Goal: Task Accomplishment & Management: Manage account settings

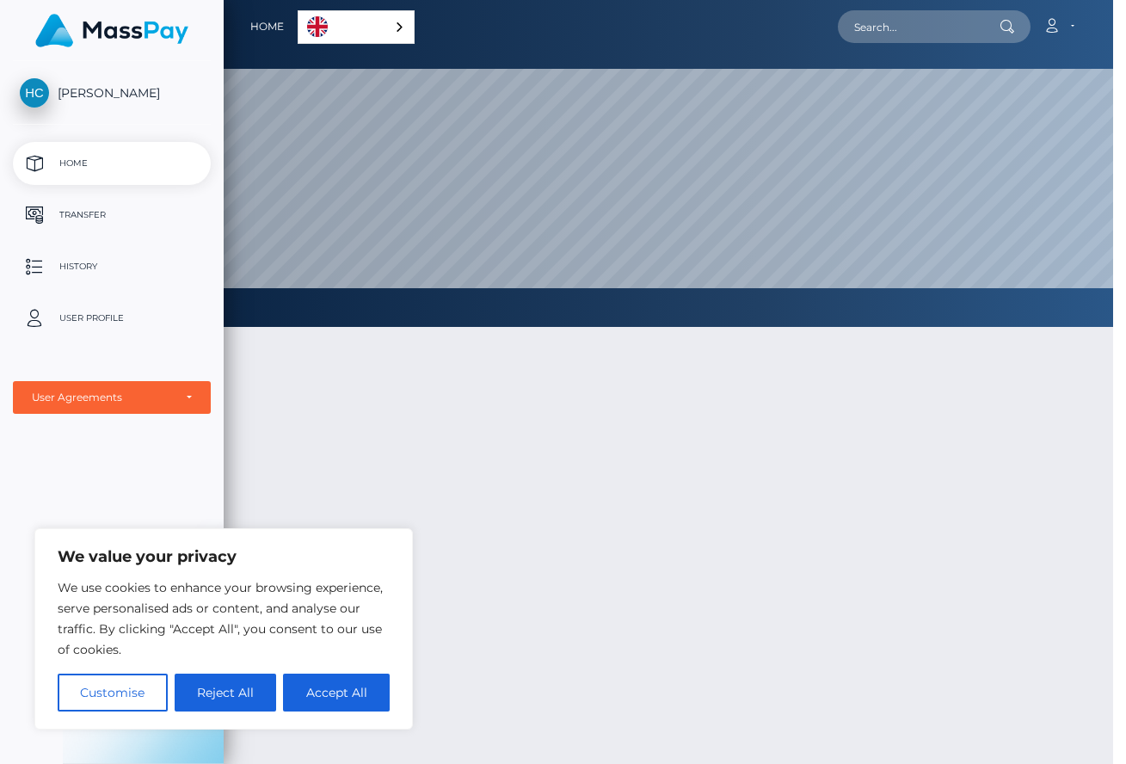
scroll to position [859818, 859242]
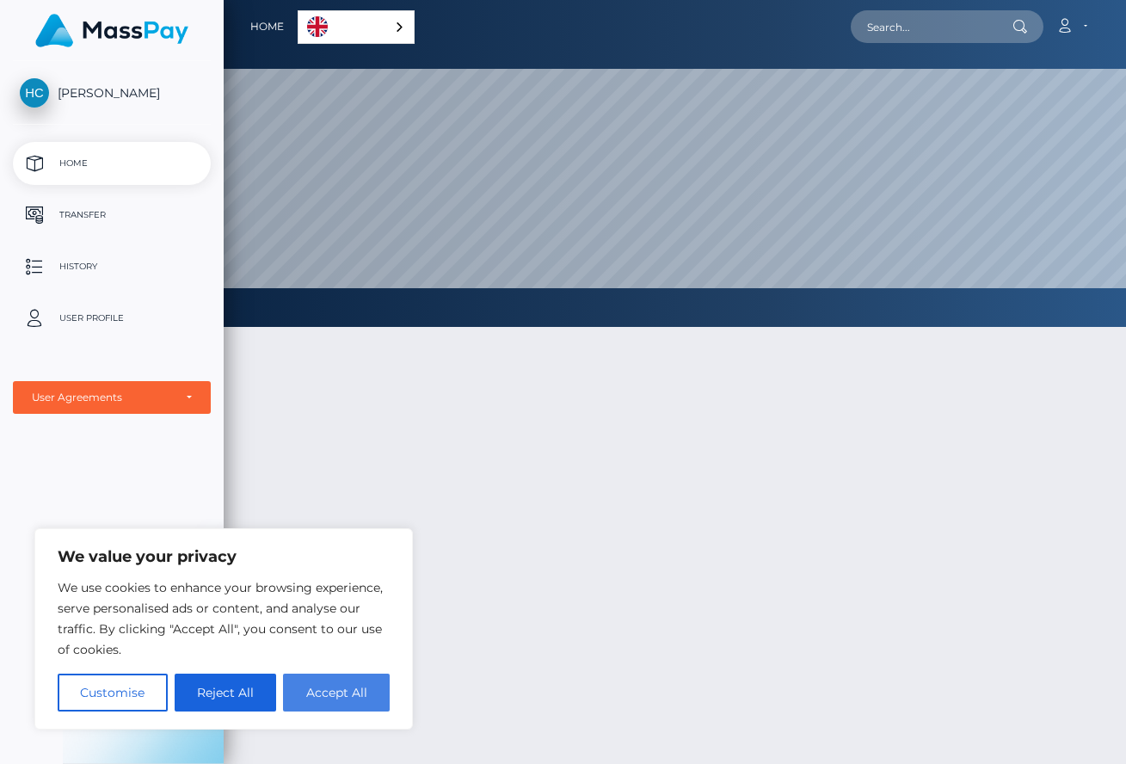
click at [319, 699] on button "Accept All" at bounding box center [336, 692] width 107 height 38
checkbox input "true"
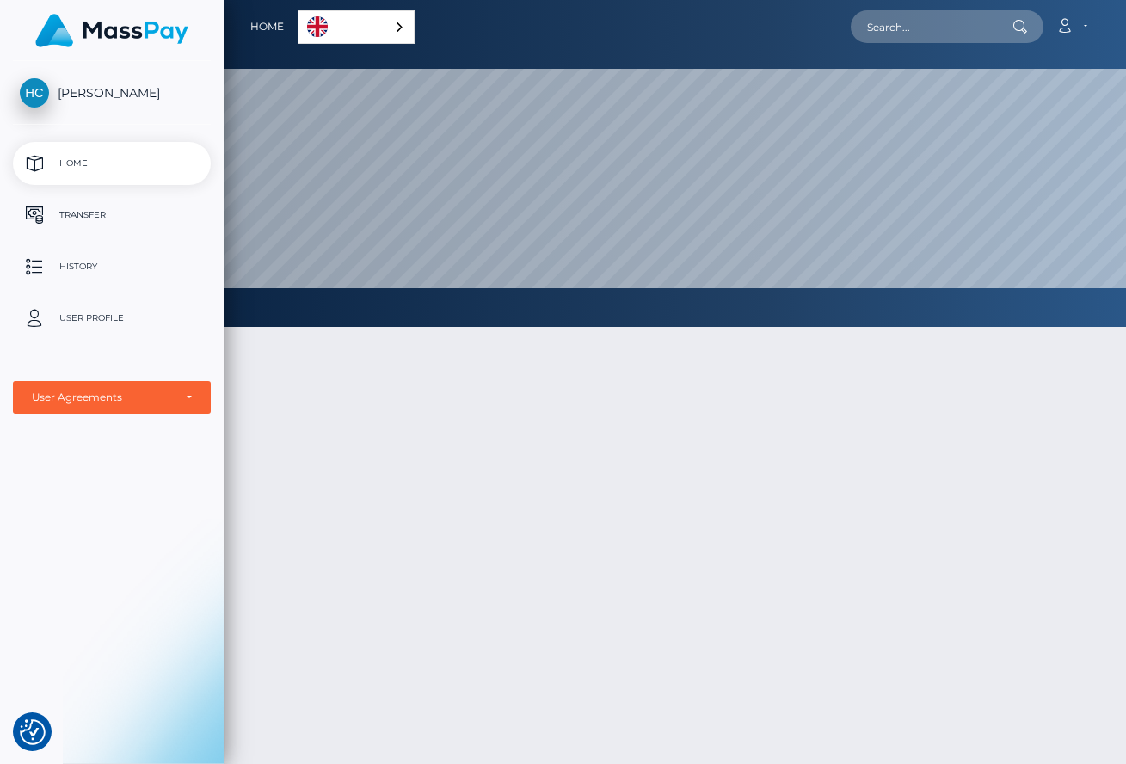
click at [375, 13] on link "English" at bounding box center [355, 27] width 115 height 32
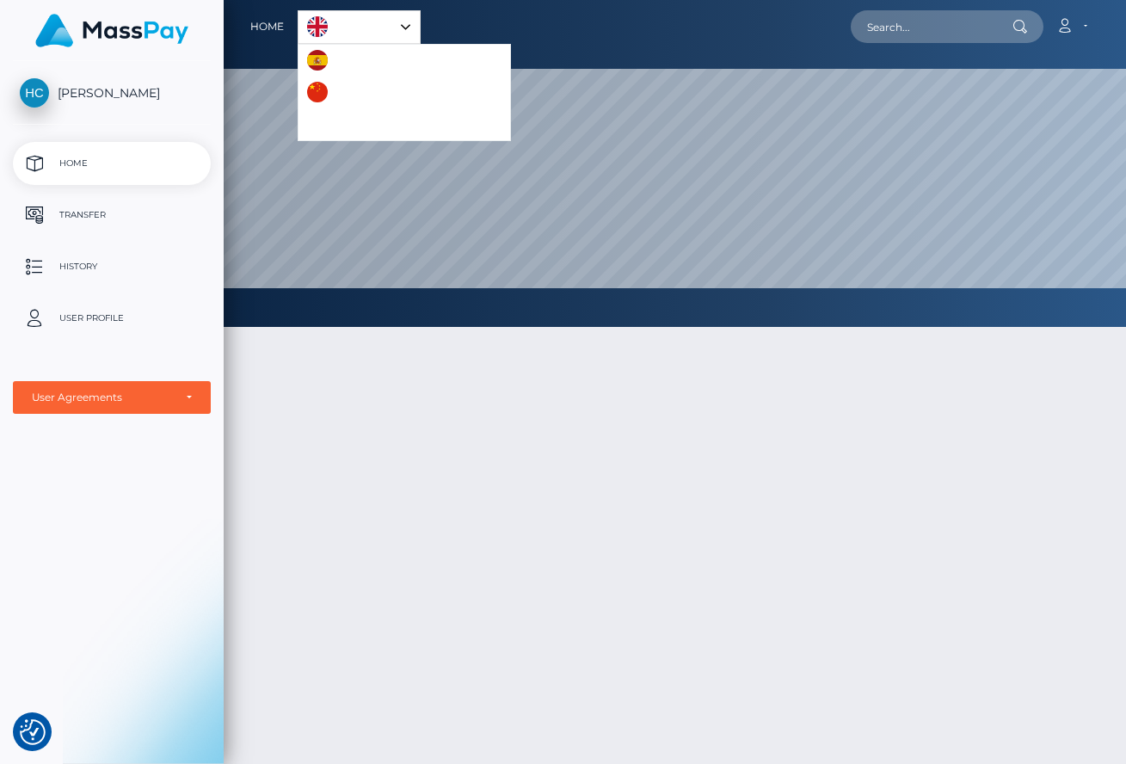
click at [323, 62] on img "Language list" at bounding box center [317, 60] width 21 height 21
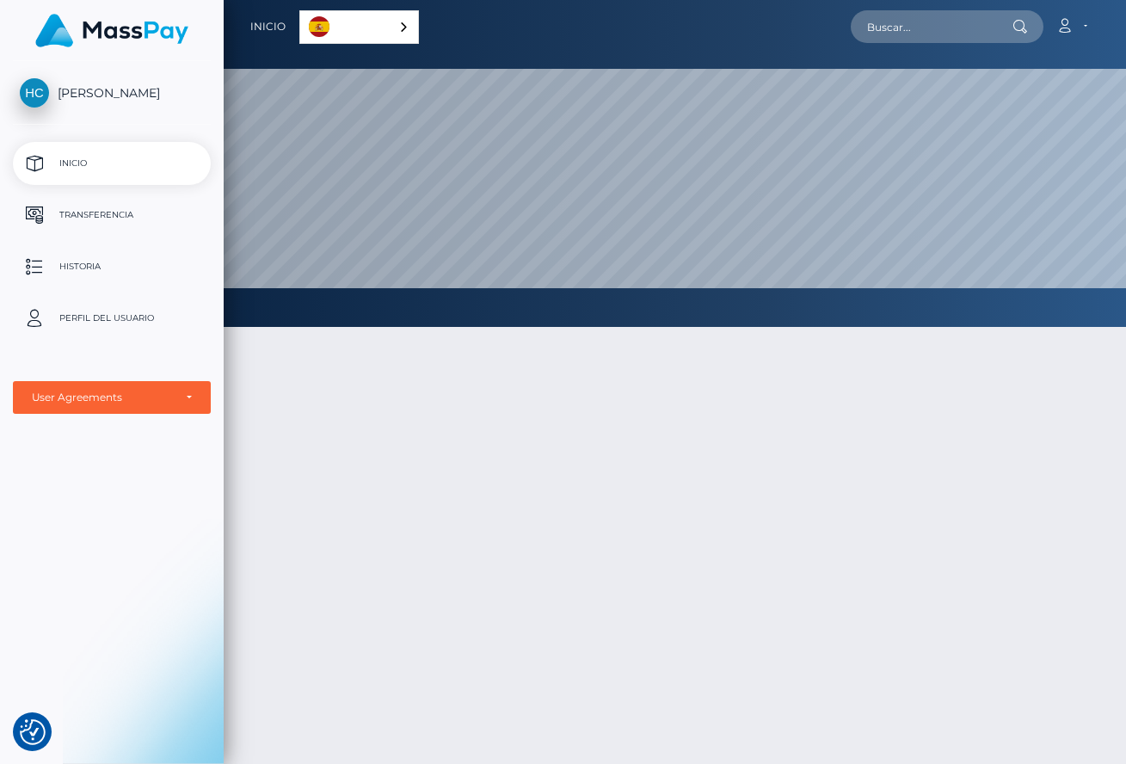
click at [335, 30] on link "Español" at bounding box center [359, 27] width 118 height 32
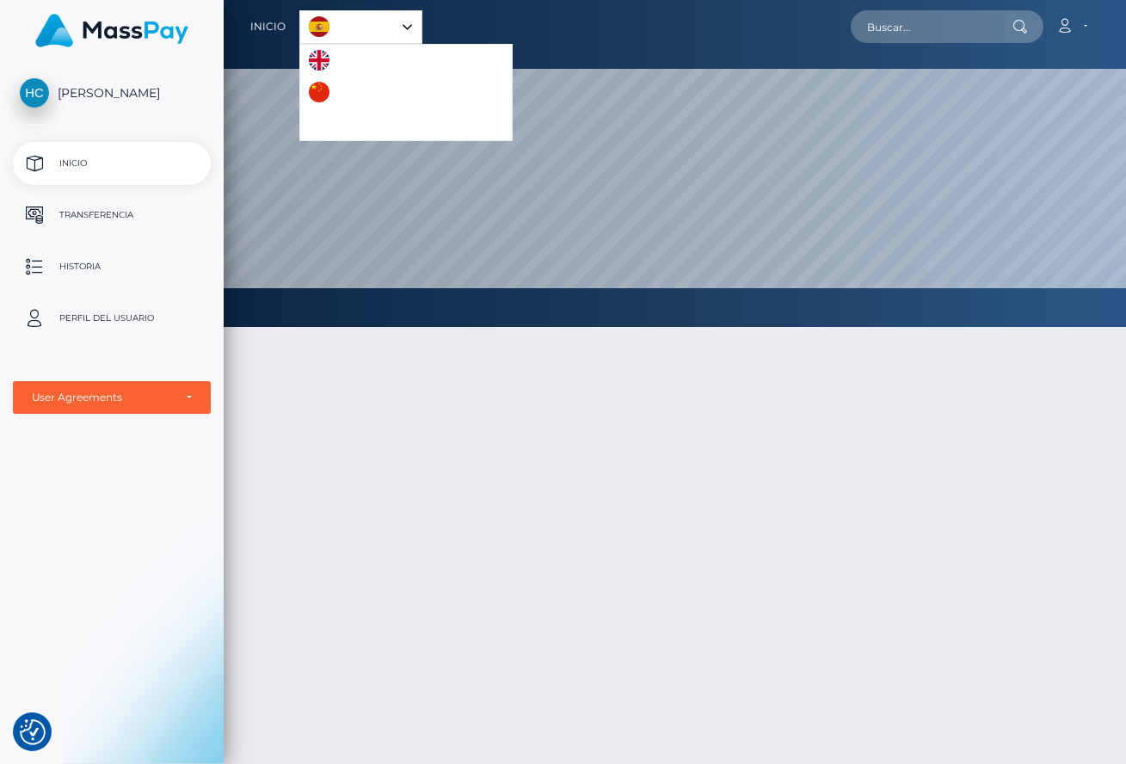
click at [326, 54] on img "Language list" at bounding box center [319, 60] width 21 height 21
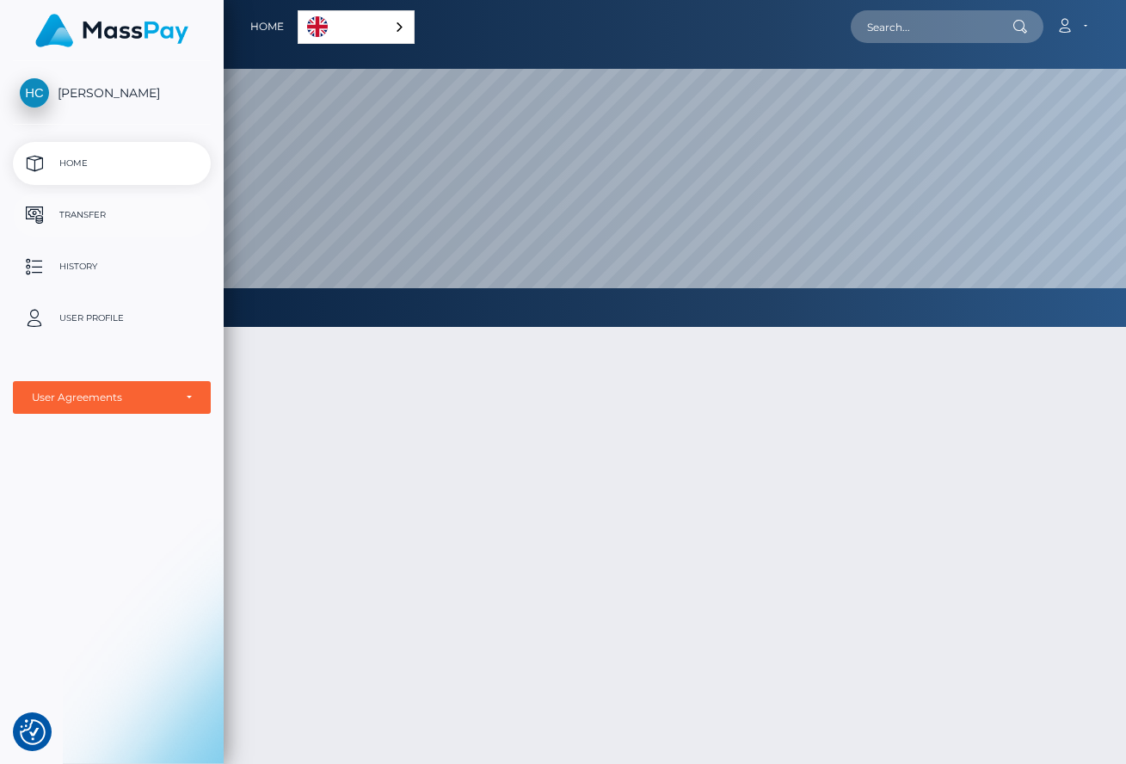
click at [103, 210] on p "Transfer" at bounding box center [112, 215] width 184 height 26
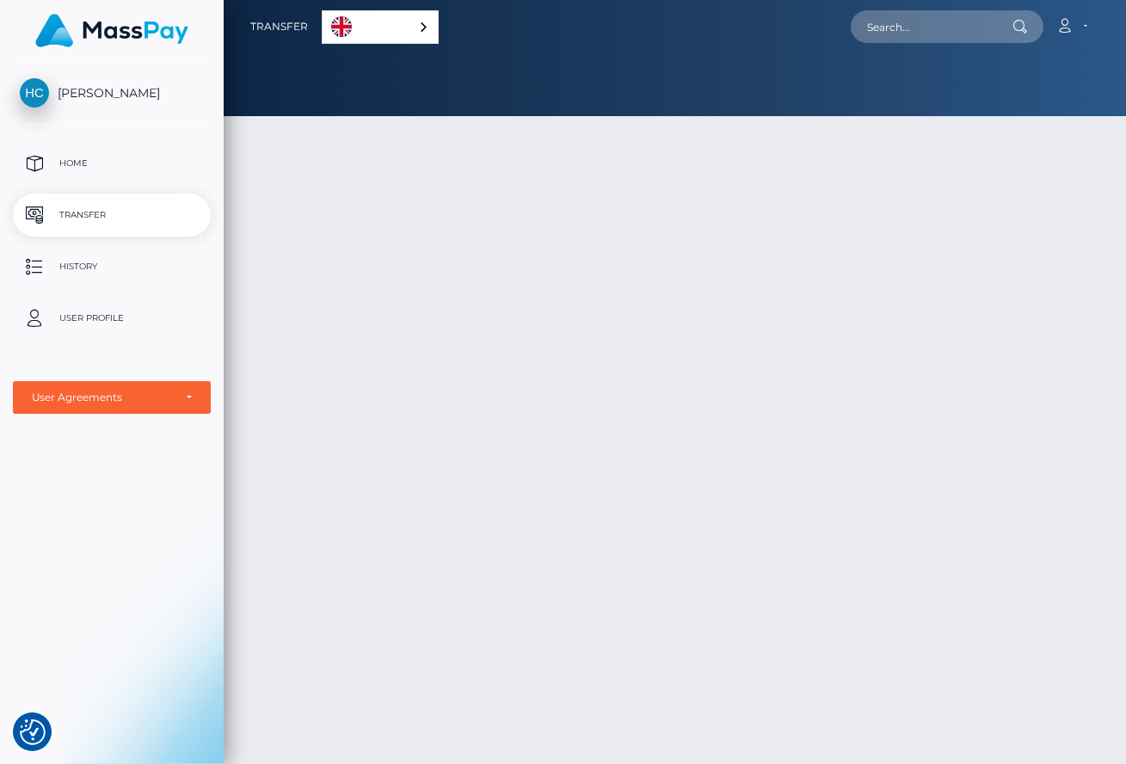
click at [72, 312] on p "User Profile" at bounding box center [112, 318] width 184 height 26
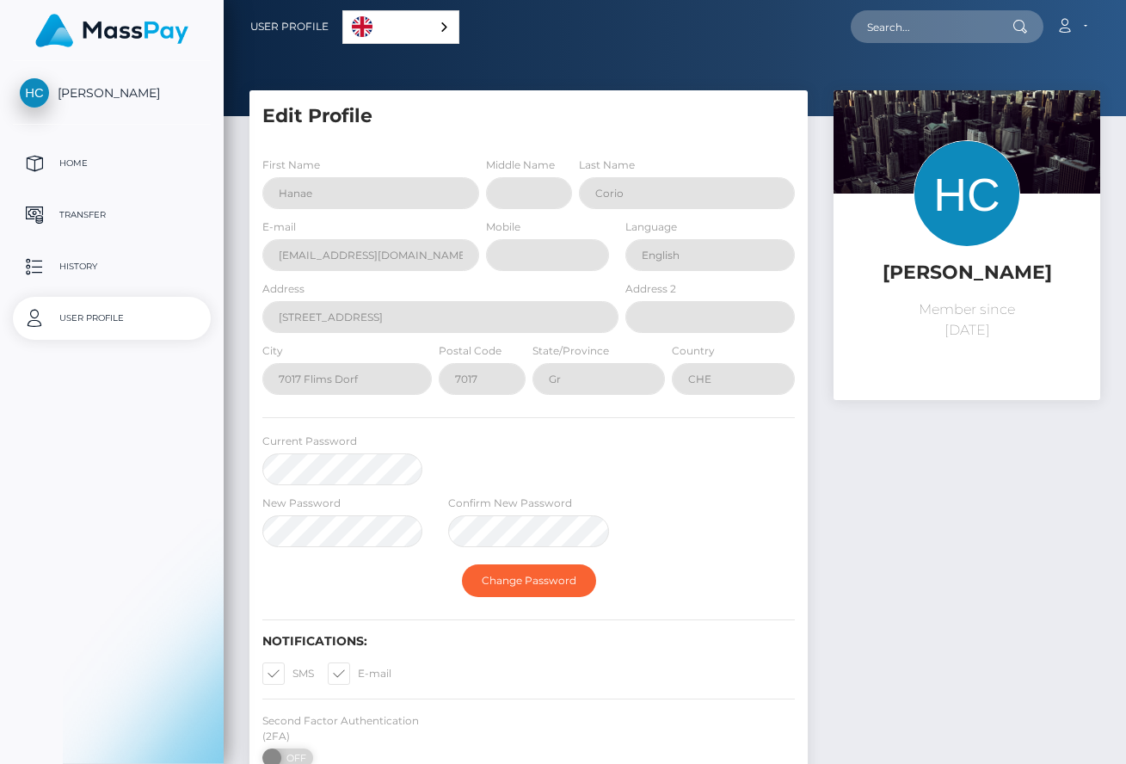
select select
